Goal: Find specific page/section: Find specific page/section

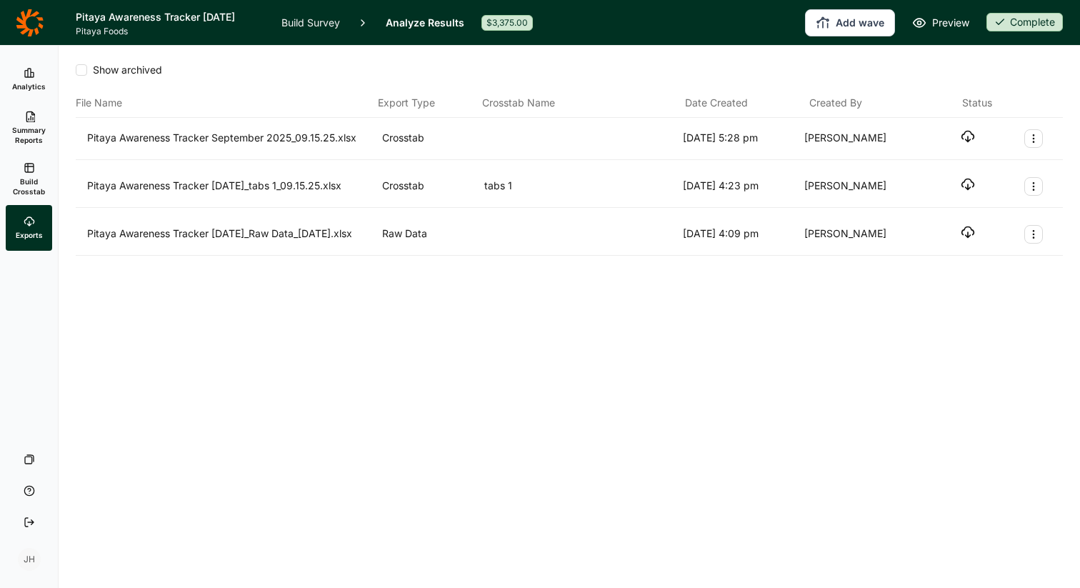
click at [43, 24] on link at bounding box center [29, 23] width 59 height 40
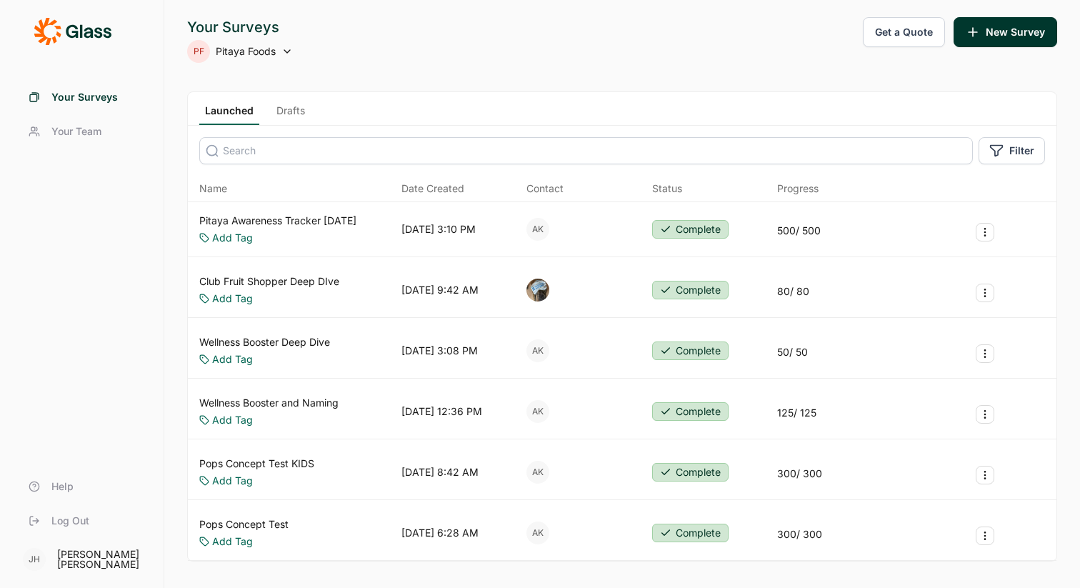
click at [282, 51] on icon at bounding box center [287, 51] width 11 height 11
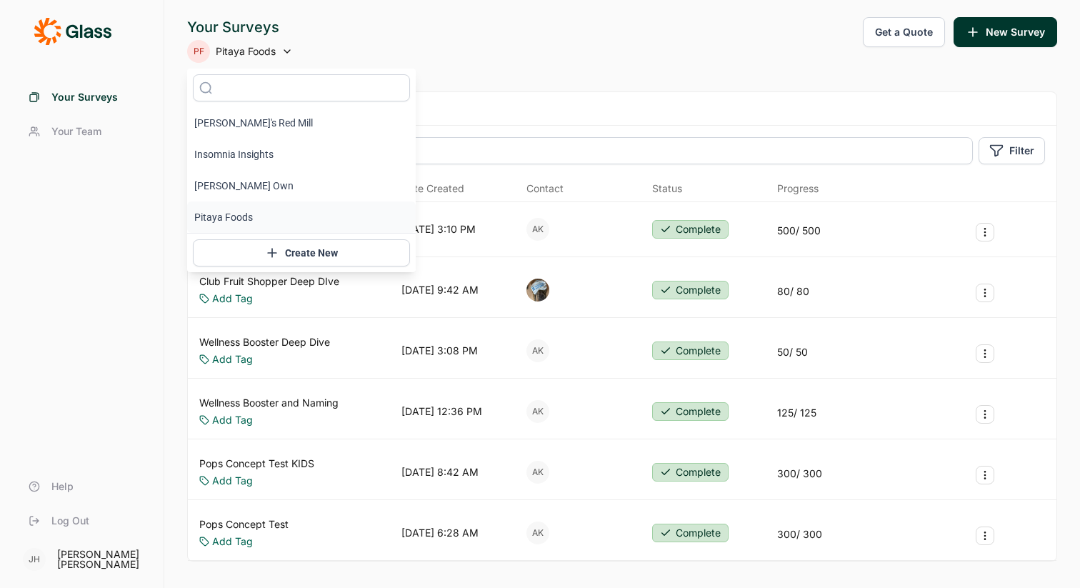
click at [419, 50] on div "Your Surveys PF Pitaya Foods Get a Quote New Survey" at bounding box center [622, 40] width 870 height 46
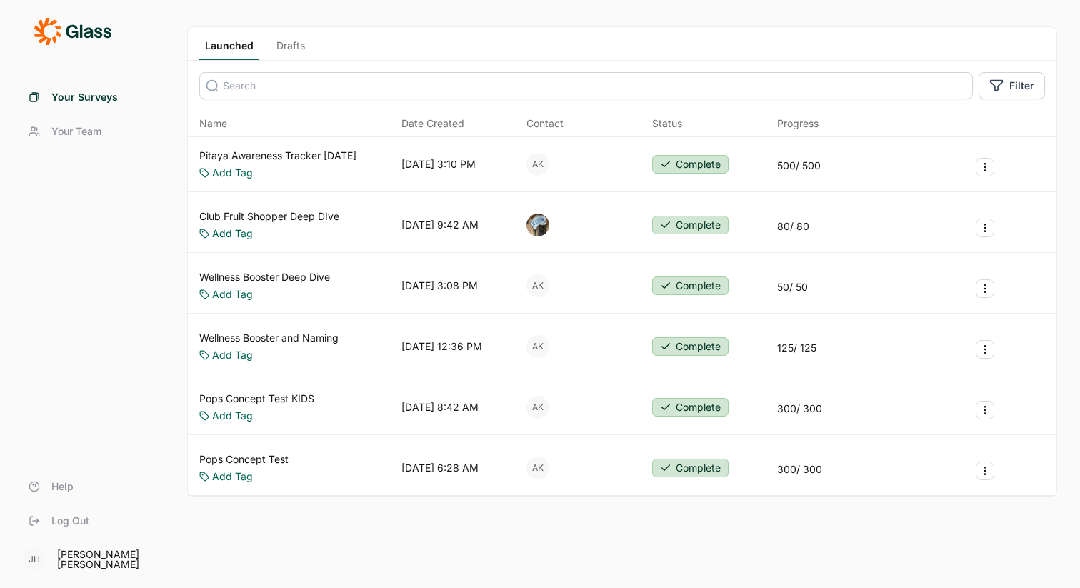
scroll to position [69, 0]
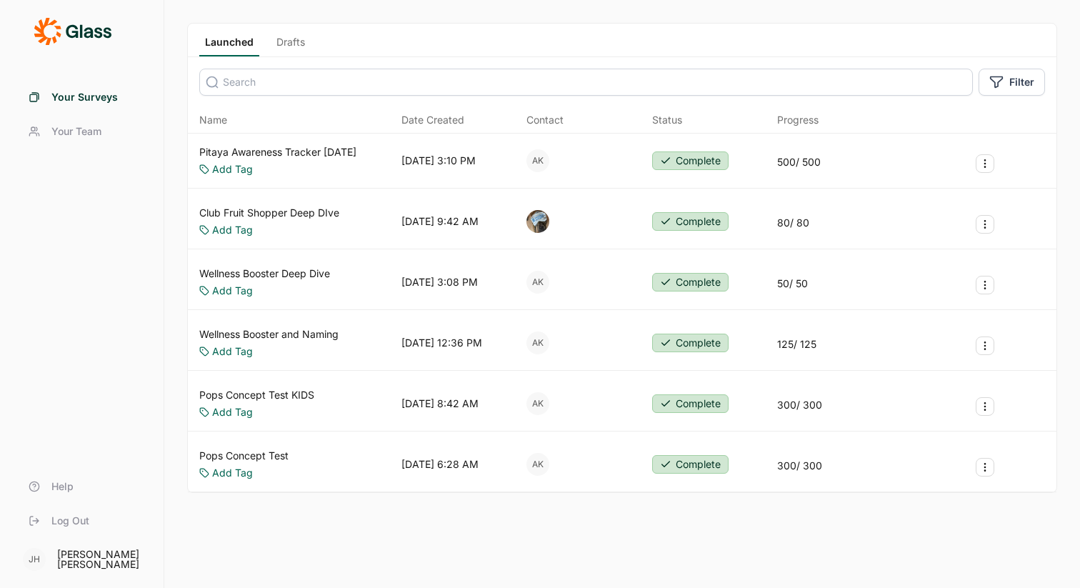
click at [299, 42] on link "Drafts" at bounding box center [291, 45] width 40 height 21
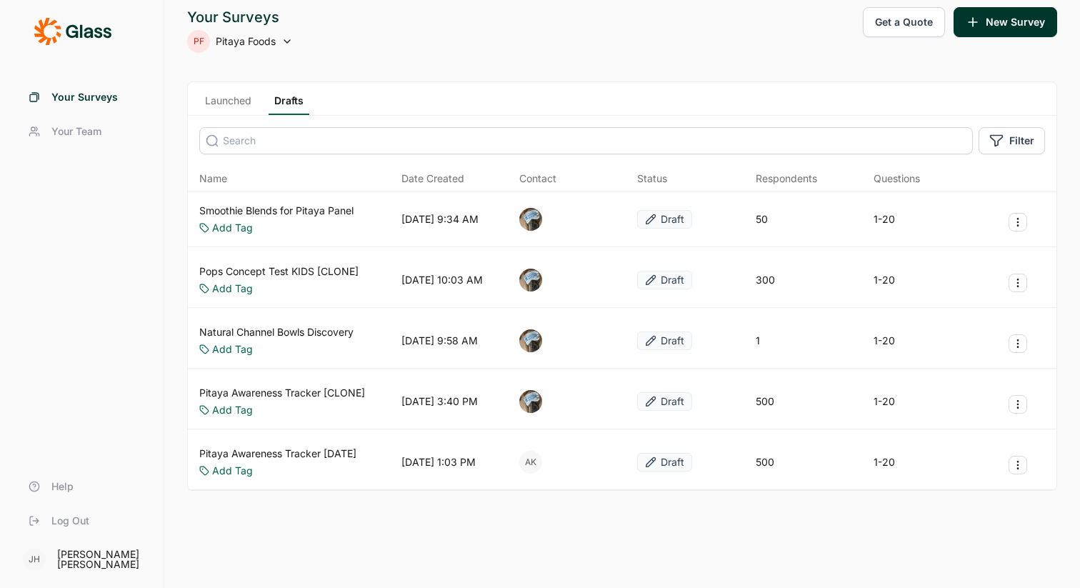
scroll to position [24, 0]
click at [287, 36] on icon at bounding box center [287, 41] width 11 height 11
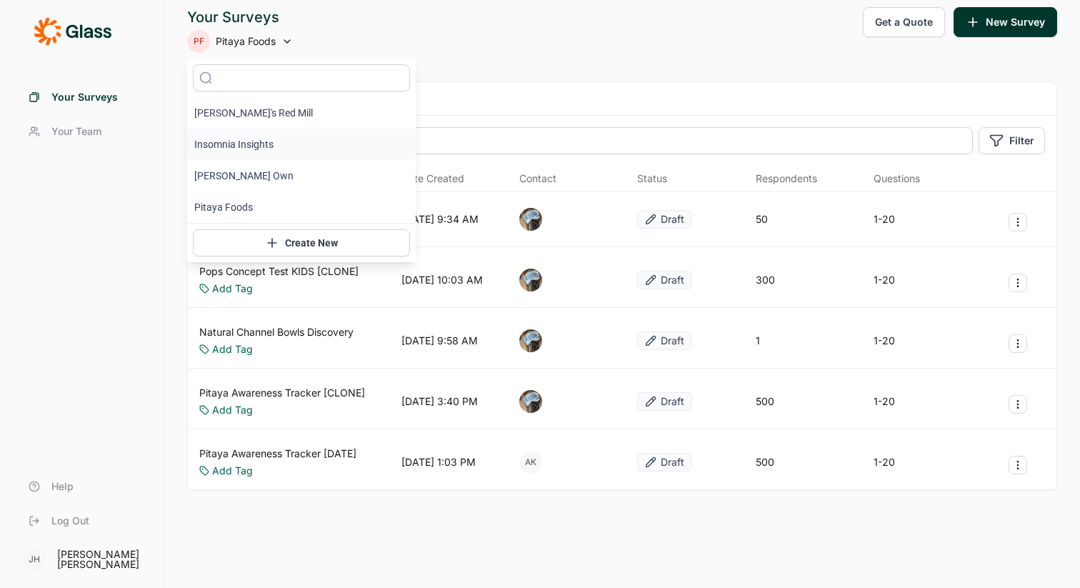
click at [267, 131] on li "Insomnia Insights" at bounding box center [301, 144] width 229 height 31
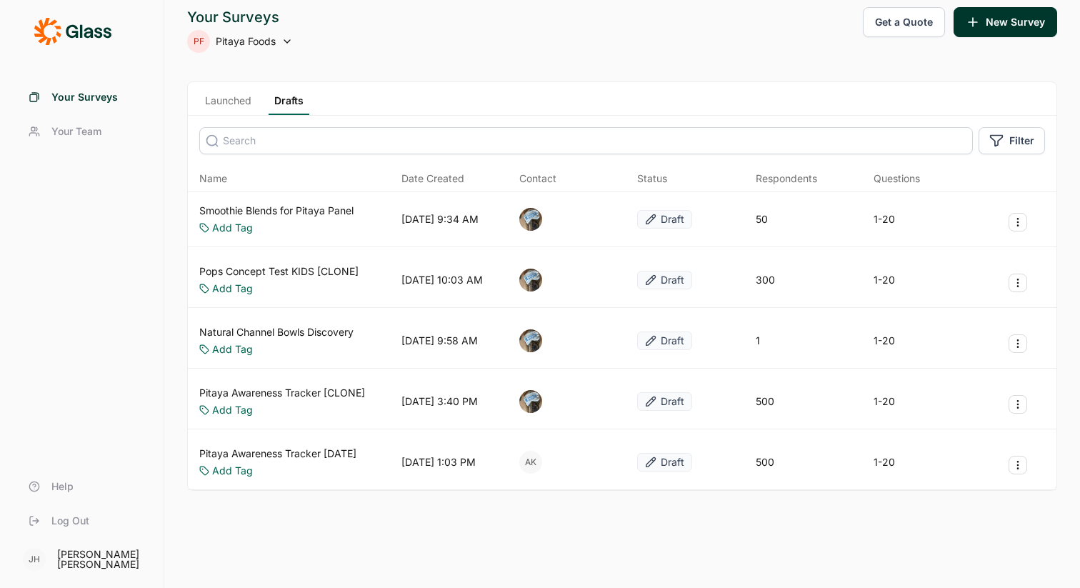
scroll to position [0, 0]
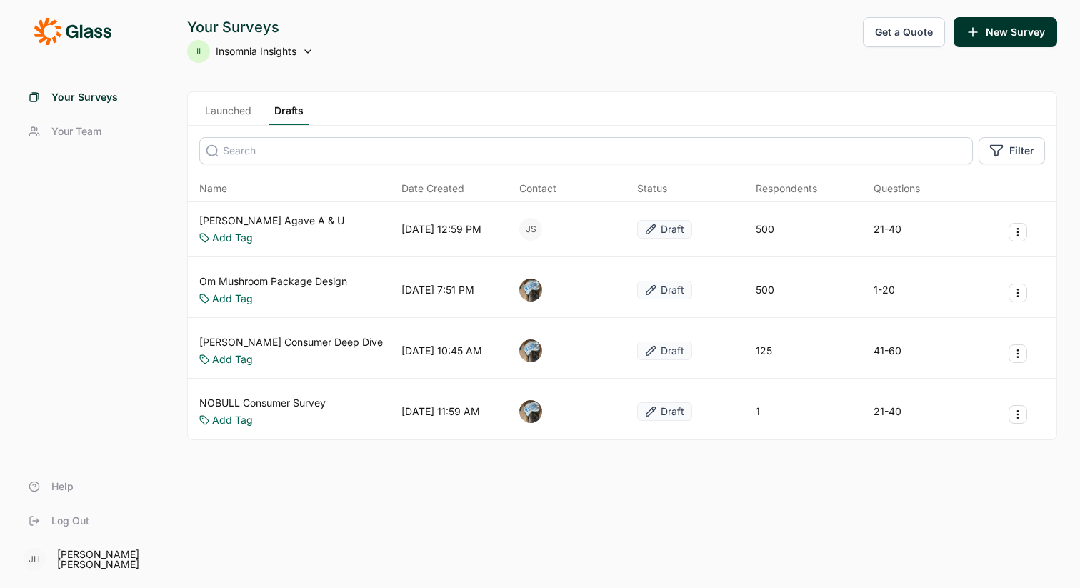
click at [241, 115] on link "Launched" at bounding box center [228, 114] width 58 height 21
